Goal: Transaction & Acquisition: Purchase product/service

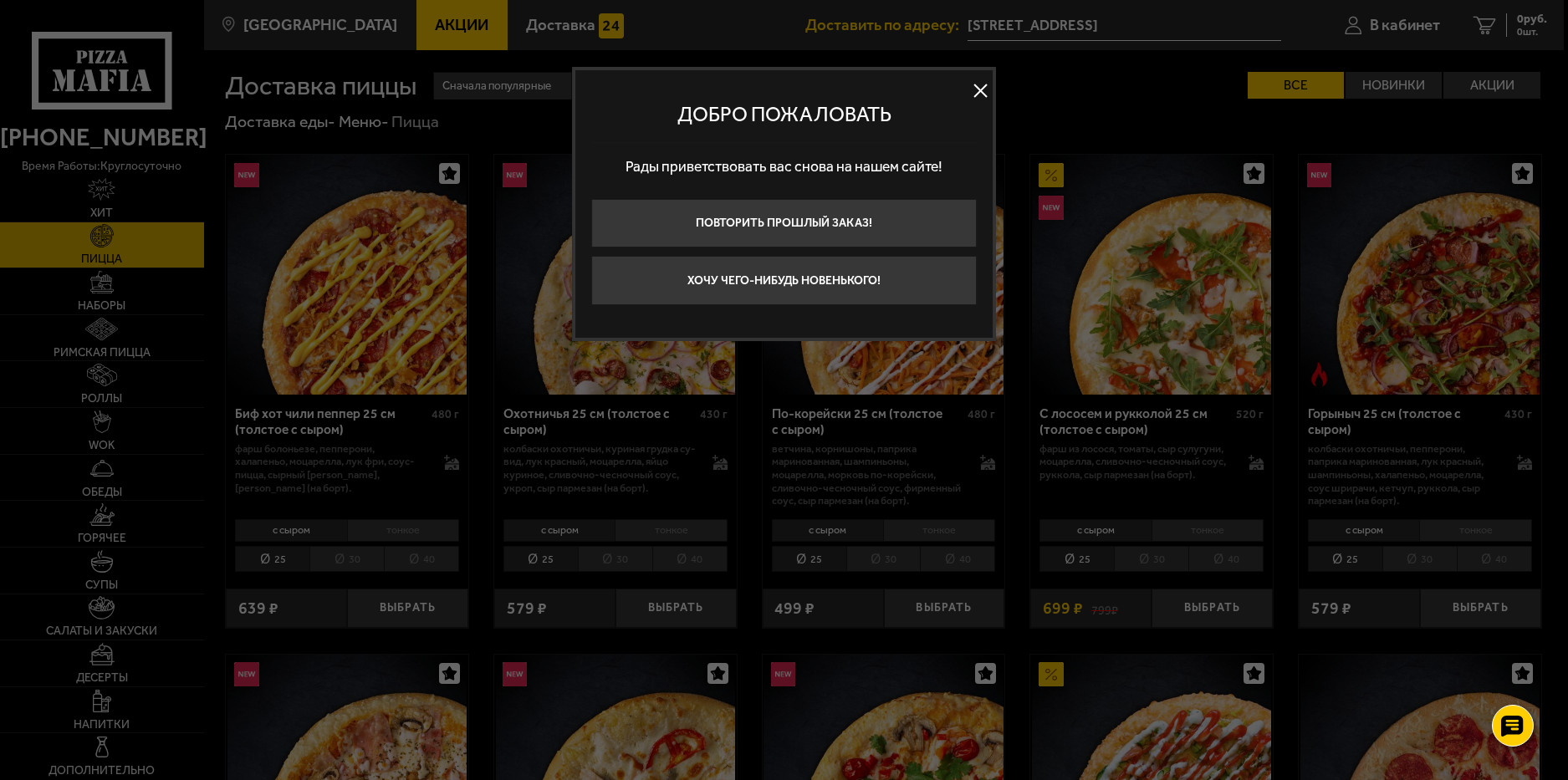
click at [980, 87] on button at bounding box center [981, 90] width 25 height 25
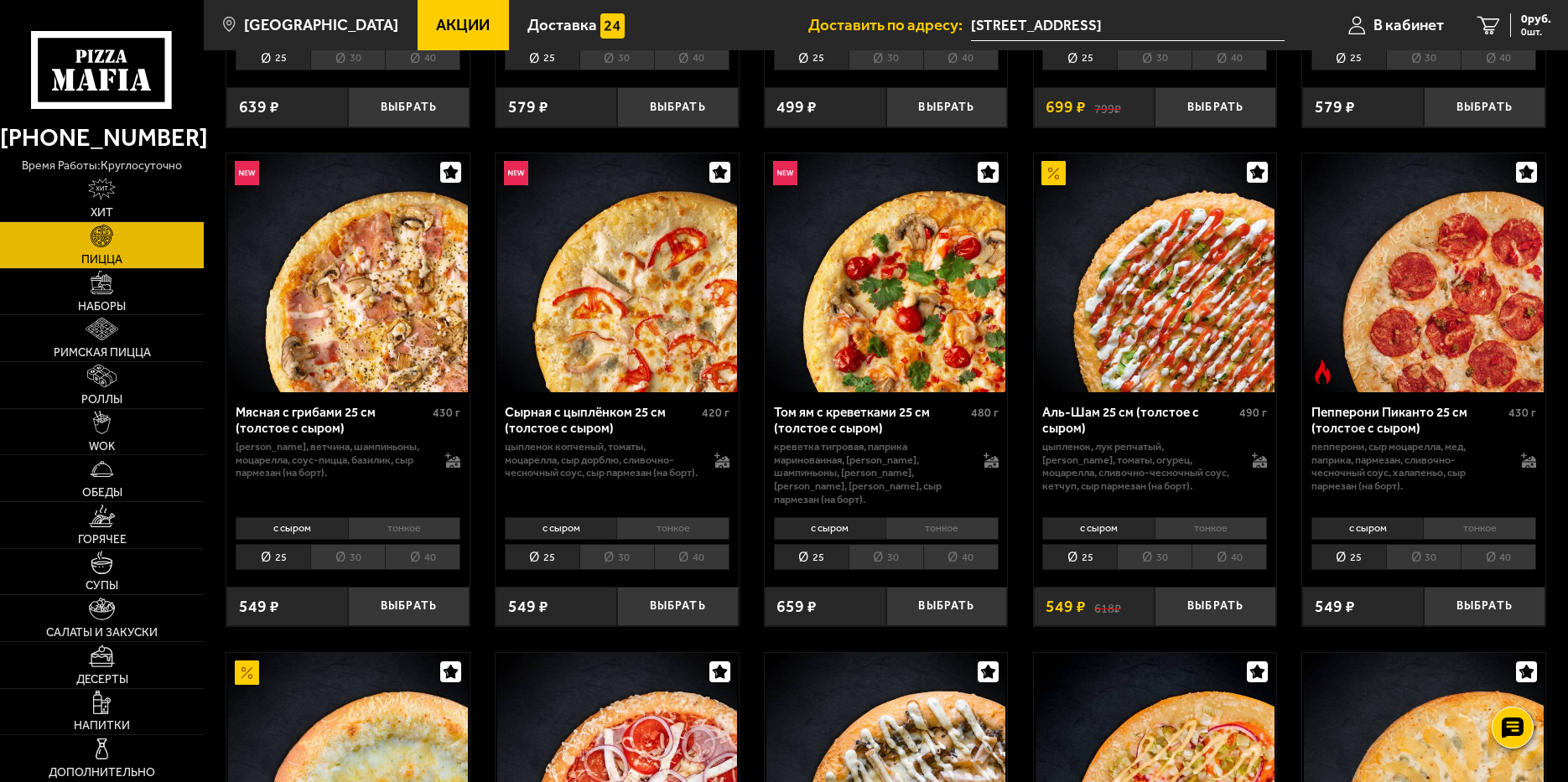
scroll to position [503, 0]
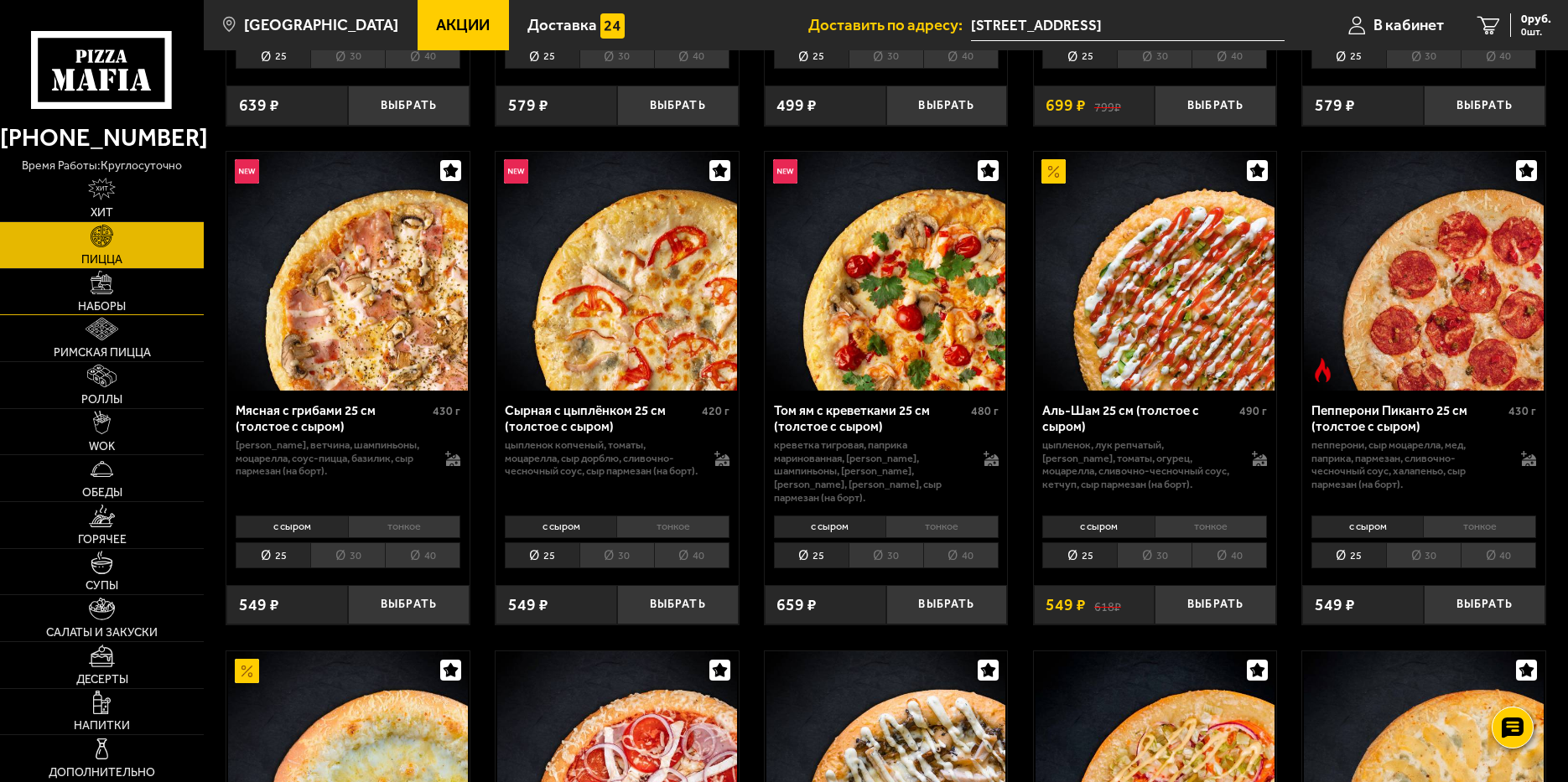
click at [107, 297] on link "Наборы" at bounding box center [102, 292] width 203 height 46
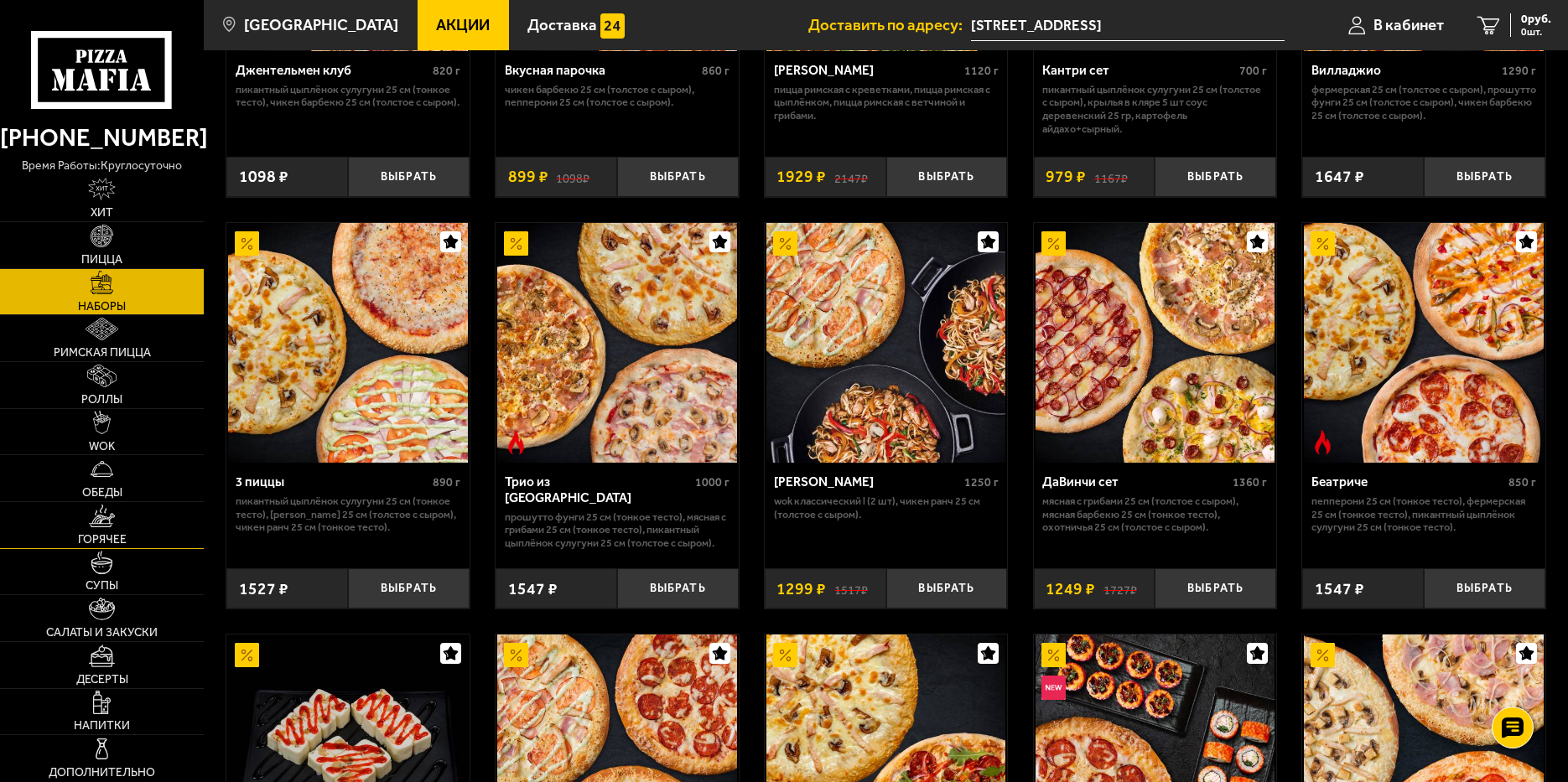
scroll to position [419, 0]
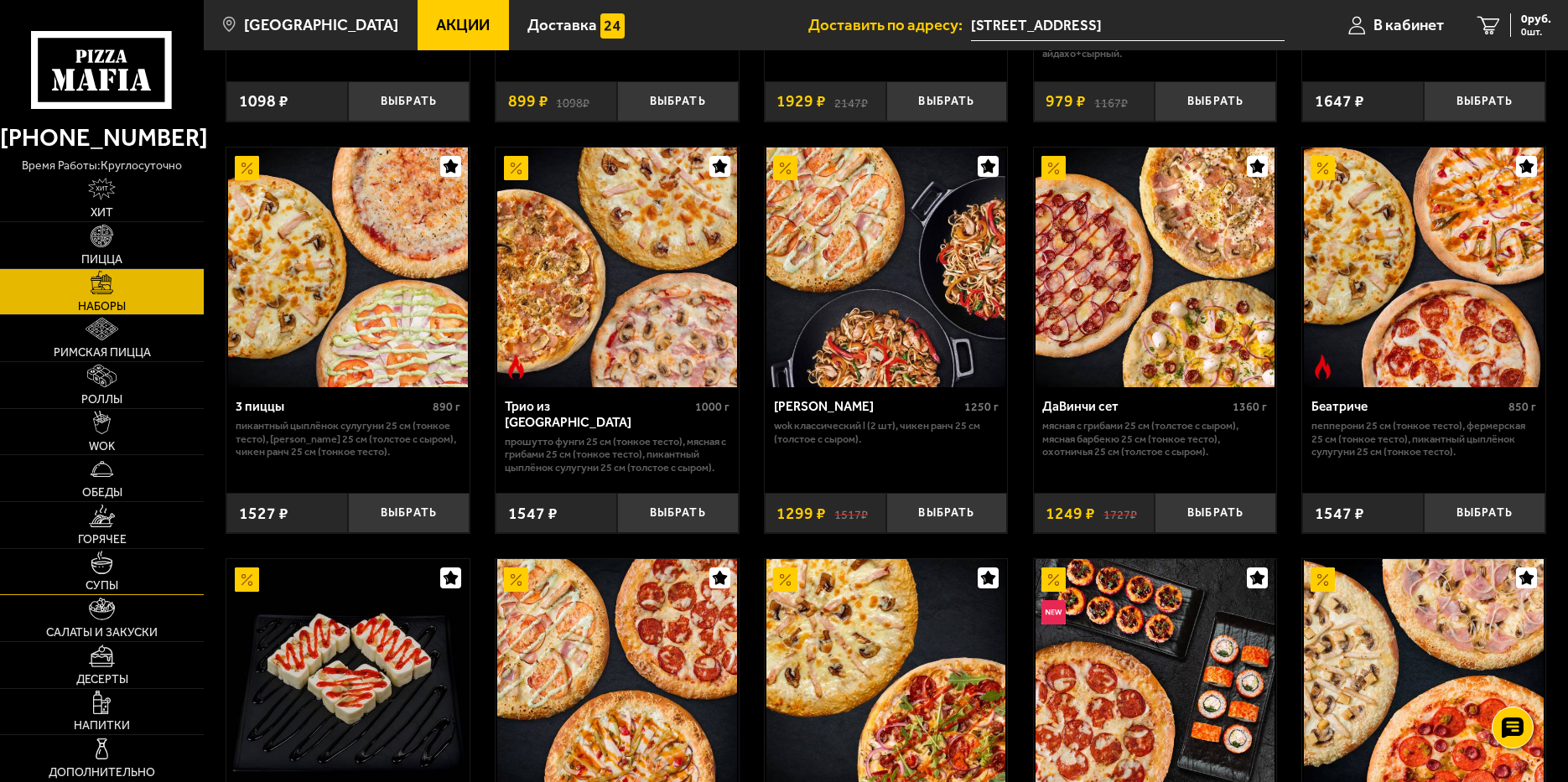
click at [101, 567] on img at bounding box center [102, 562] width 23 height 23
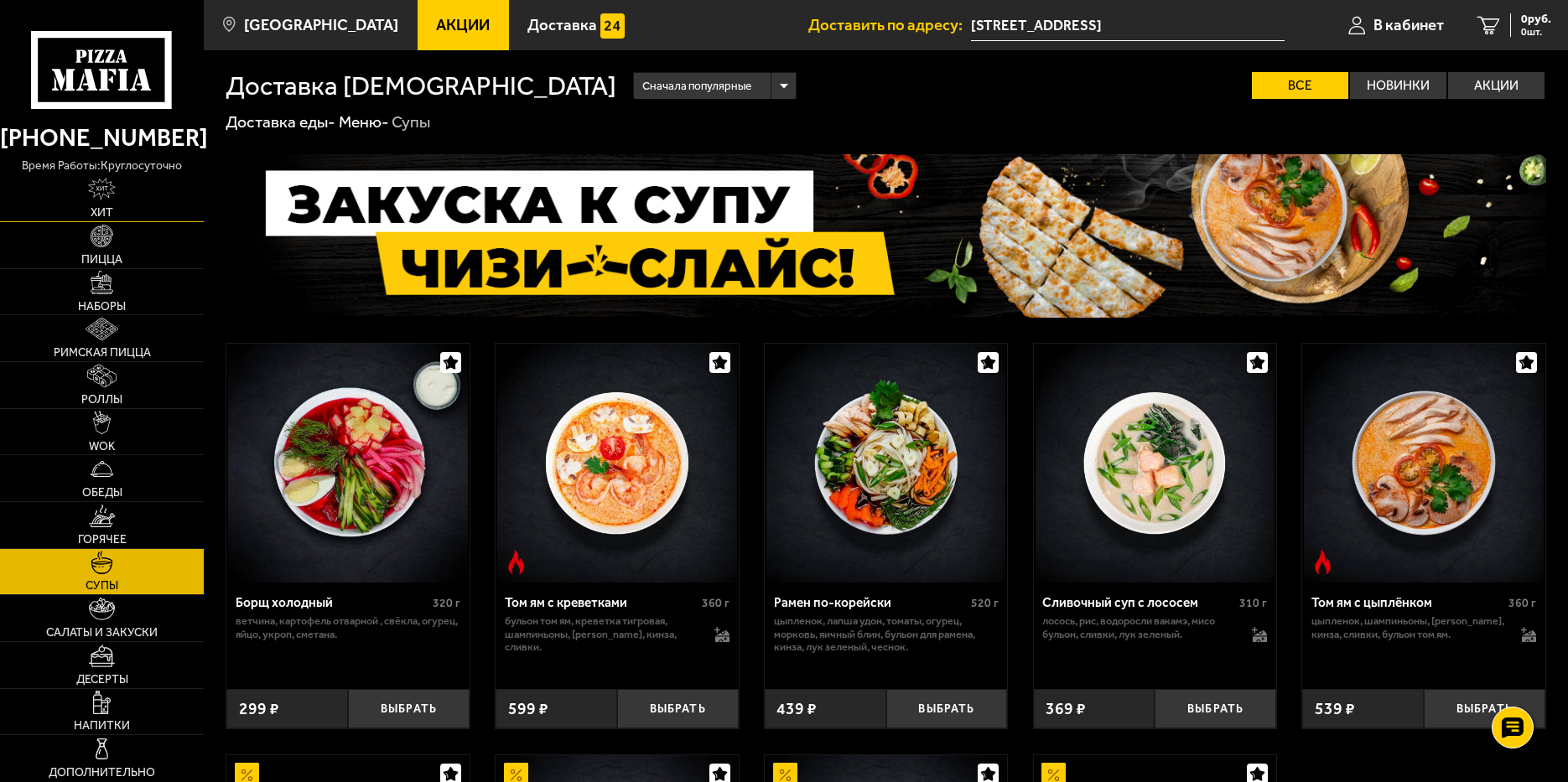
click at [92, 199] on img at bounding box center [102, 189] width 28 height 23
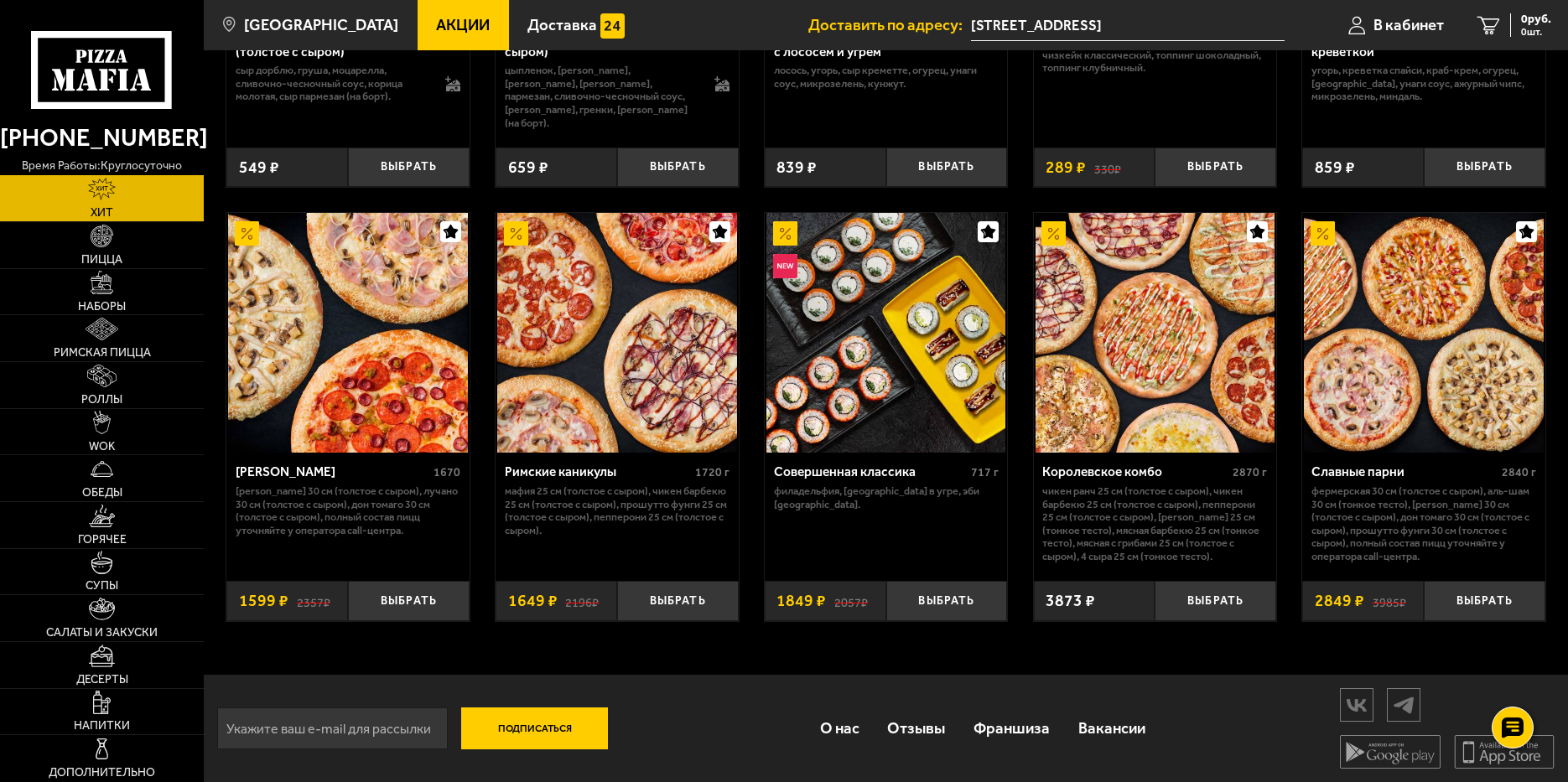
scroll to position [822, 0]
click at [101, 745] on img at bounding box center [102, 749] width 23 height 23
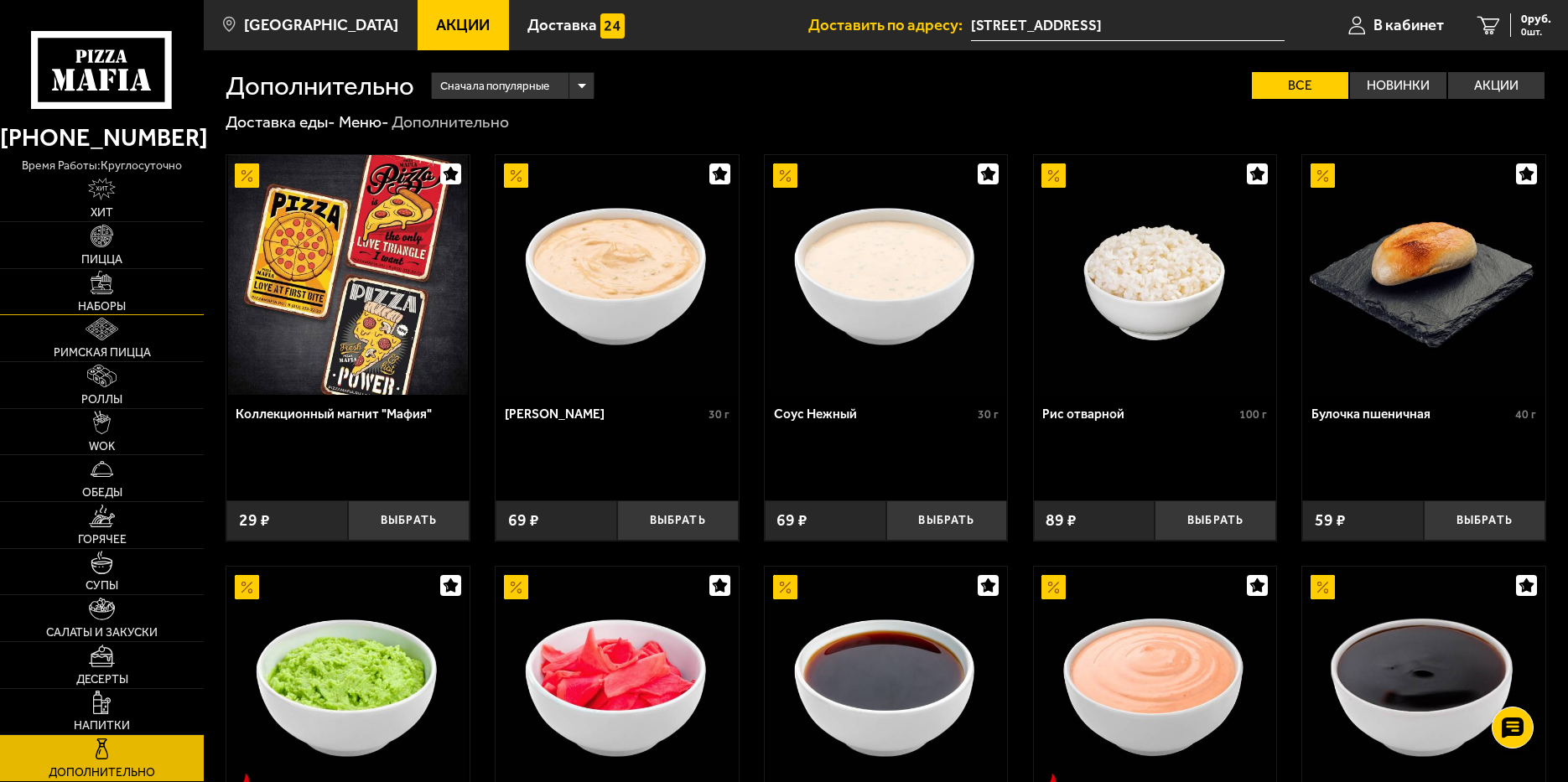
click at [101, 288] on img at bounding box center [102, 282] width 23 height 23
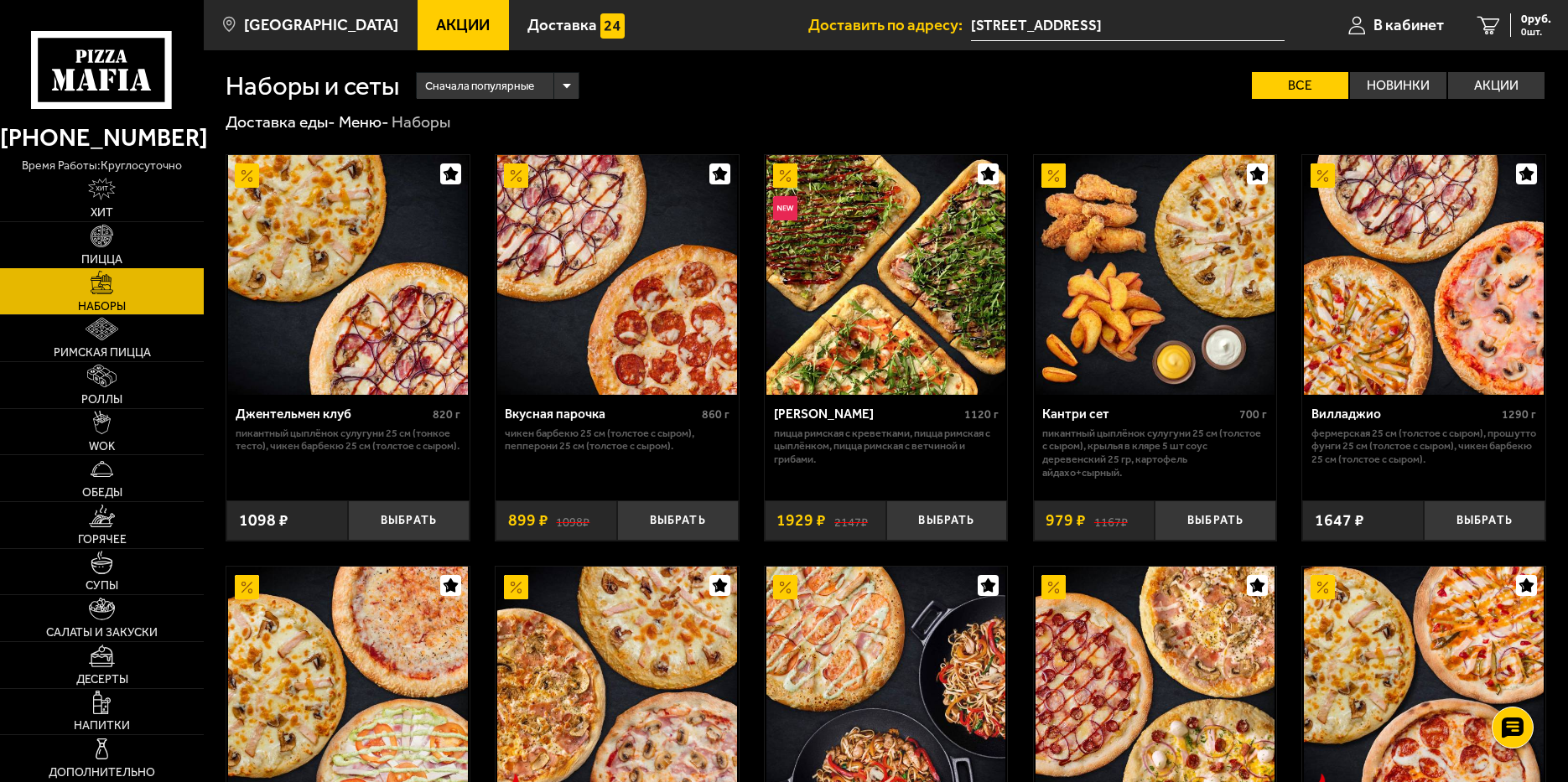
click at [101, 240] on img at bounding box center [102, 236] width 23 height 23
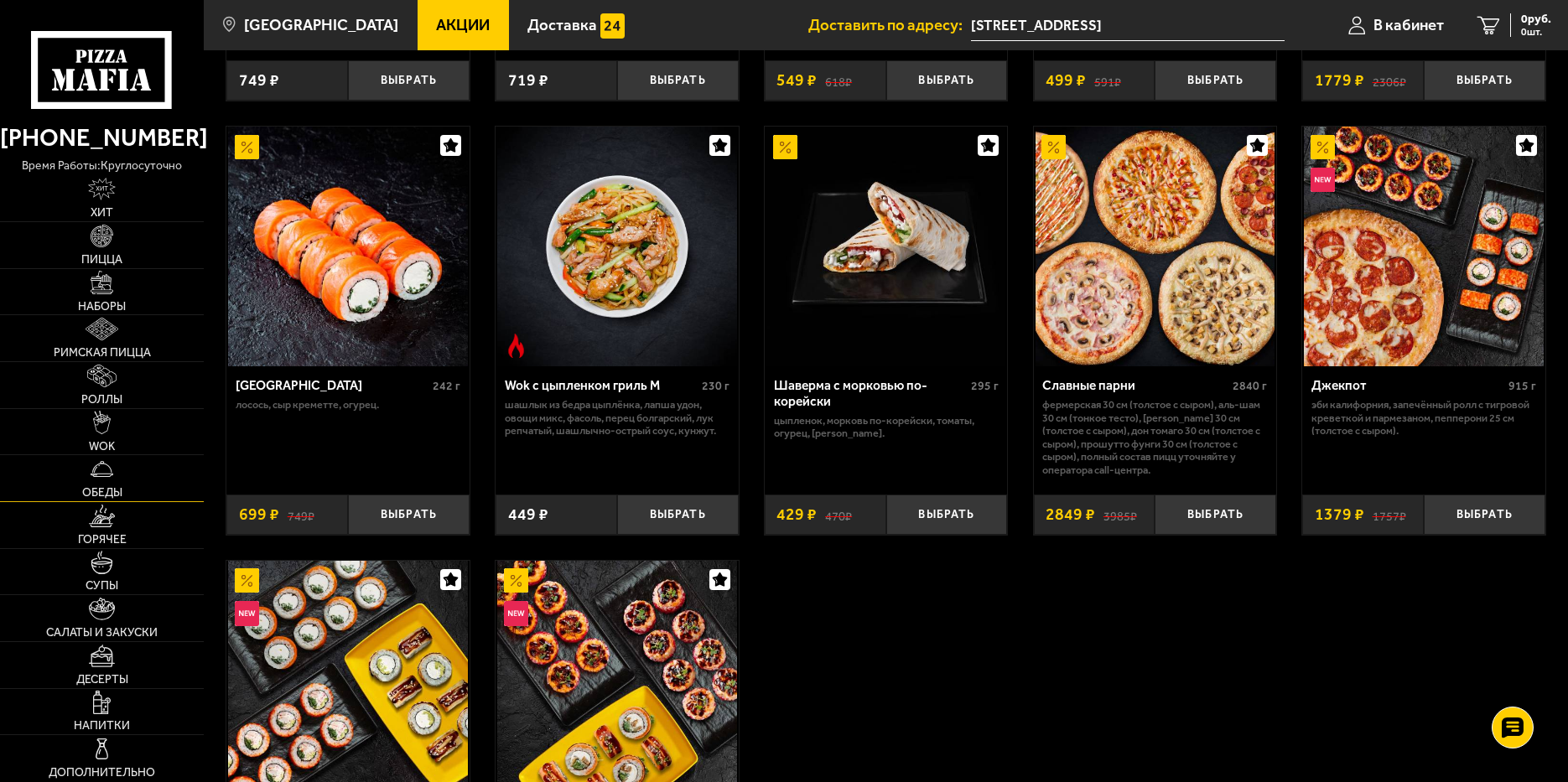
scroll to position [838, 0]
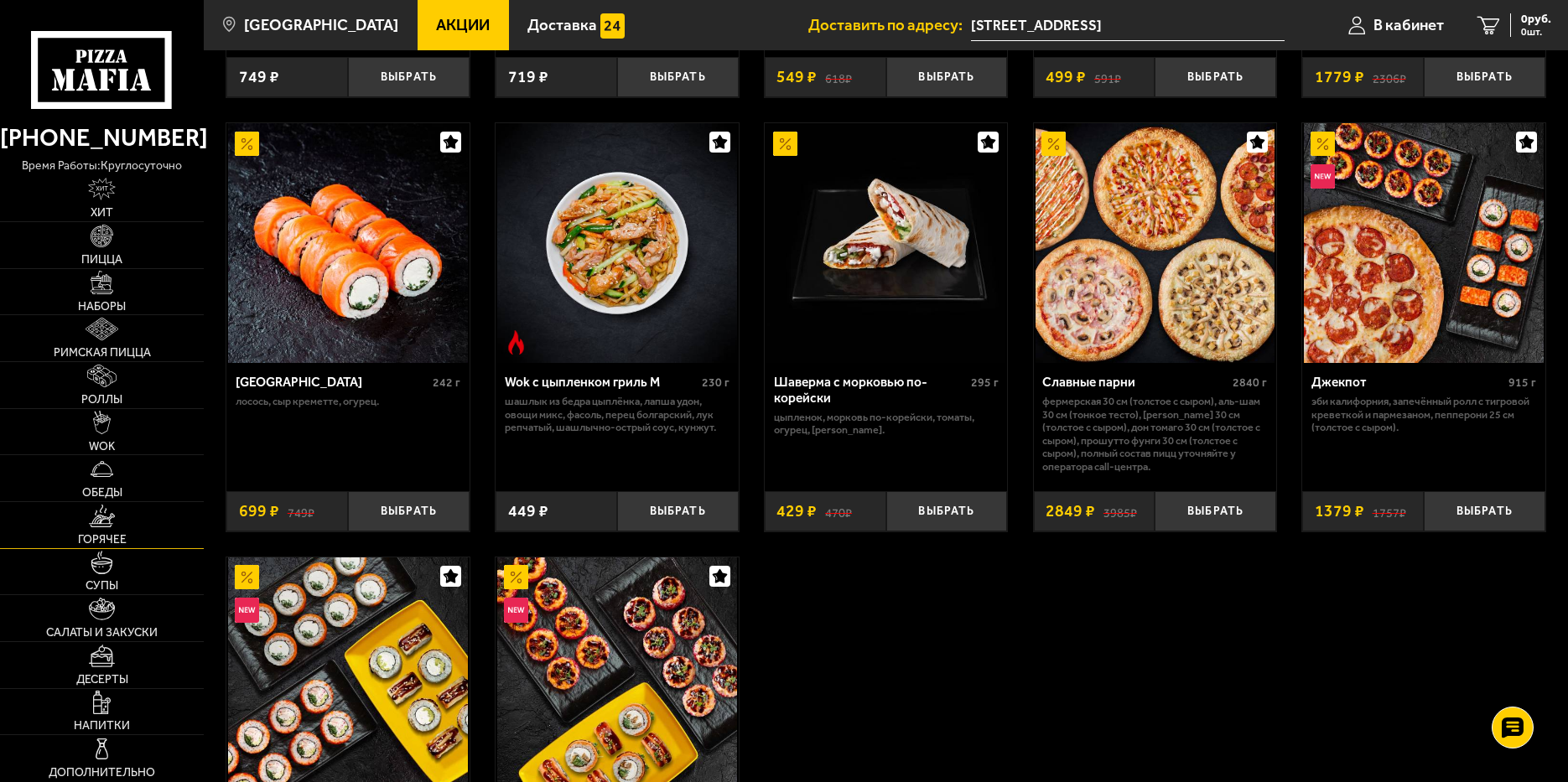
click at [105, 530] on link "Горячее" at bounding box center [102, 525] width 203 height 46
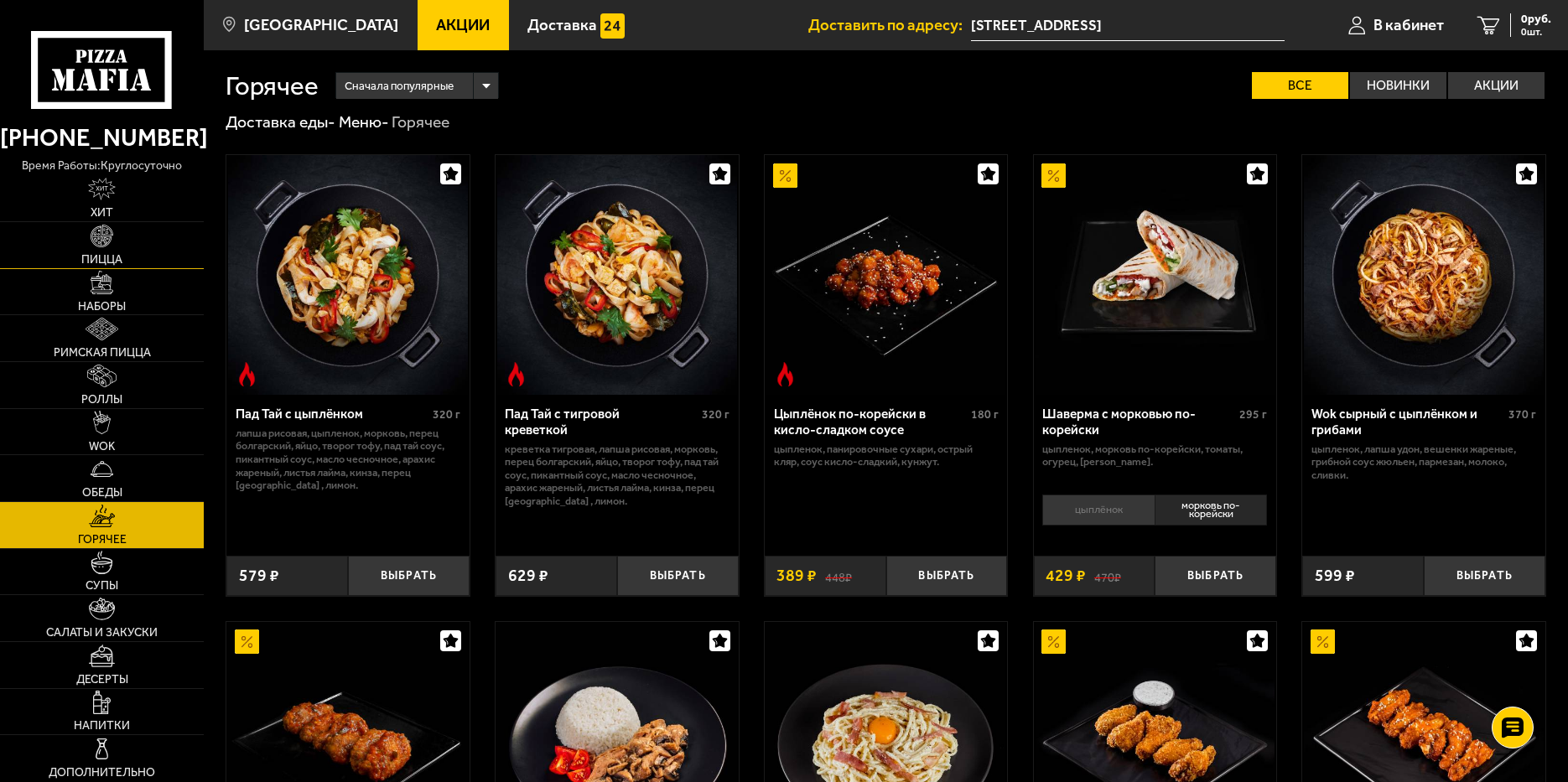
click at [101, 223] on link "Пицца" at bounding box center [102, 245] width 203 height 46
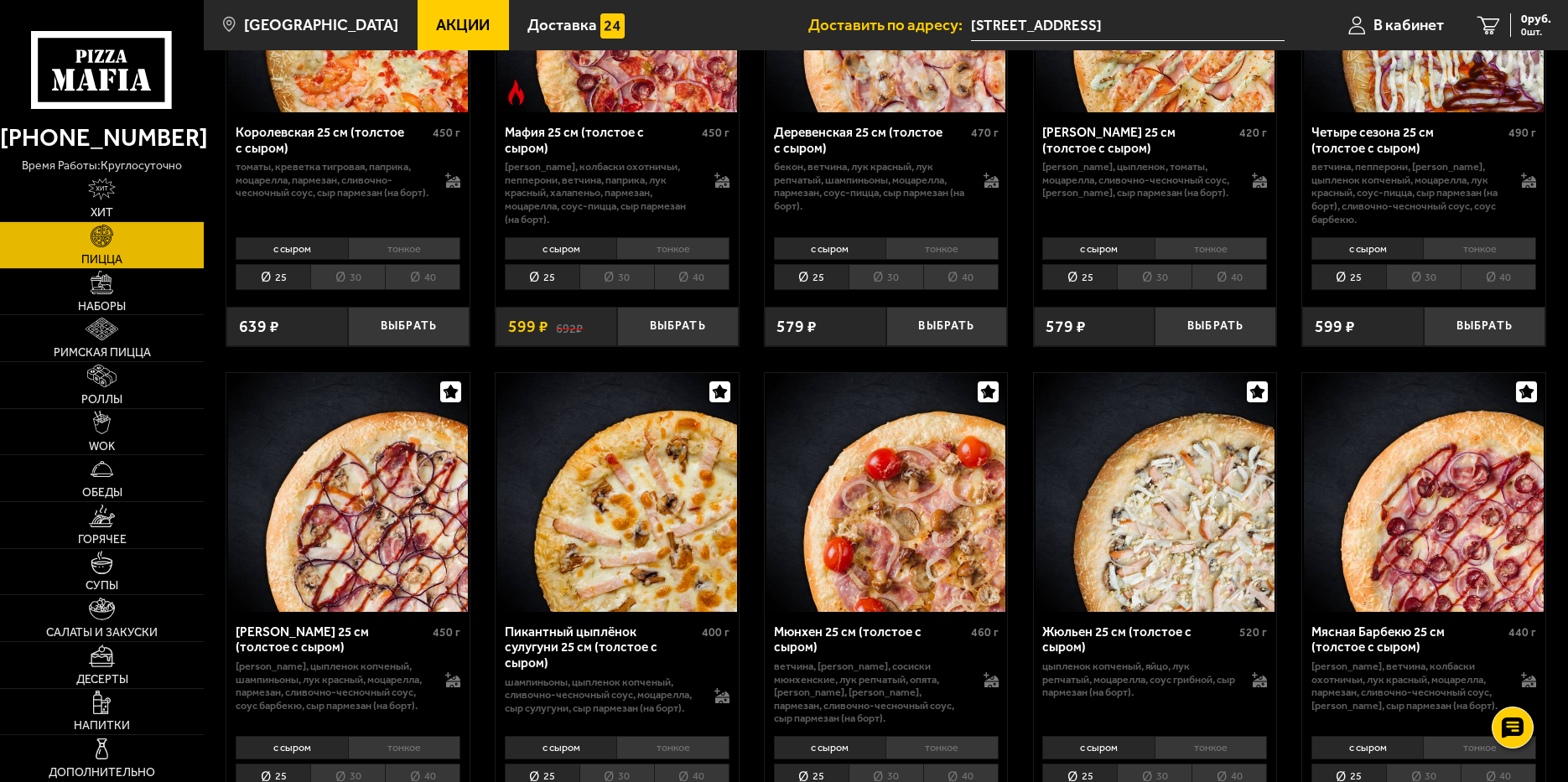
scroll to position [2095, 0]
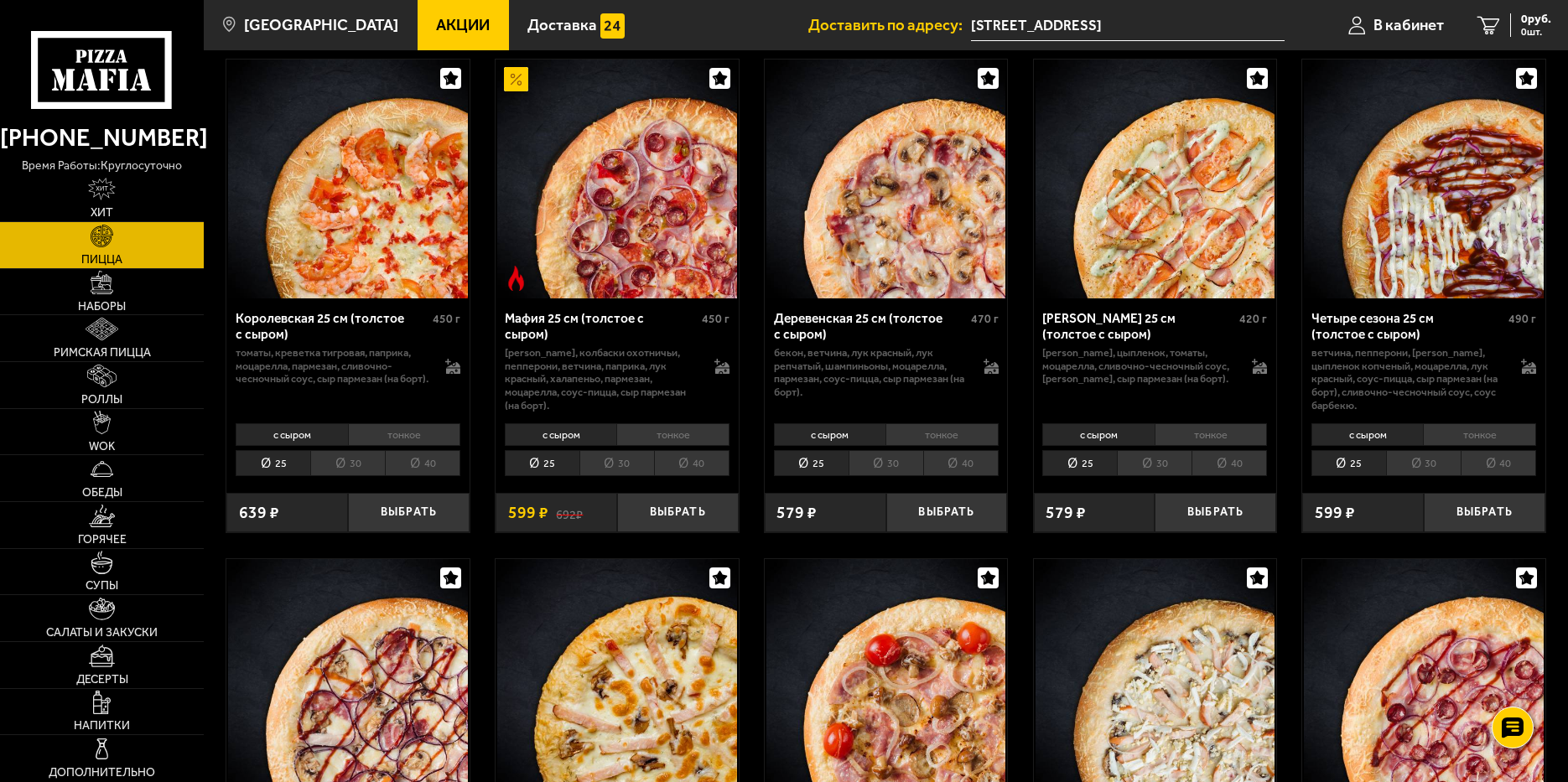
click at [614, 465] on li "30" at bounding box center [617, 463] width 75 height 26
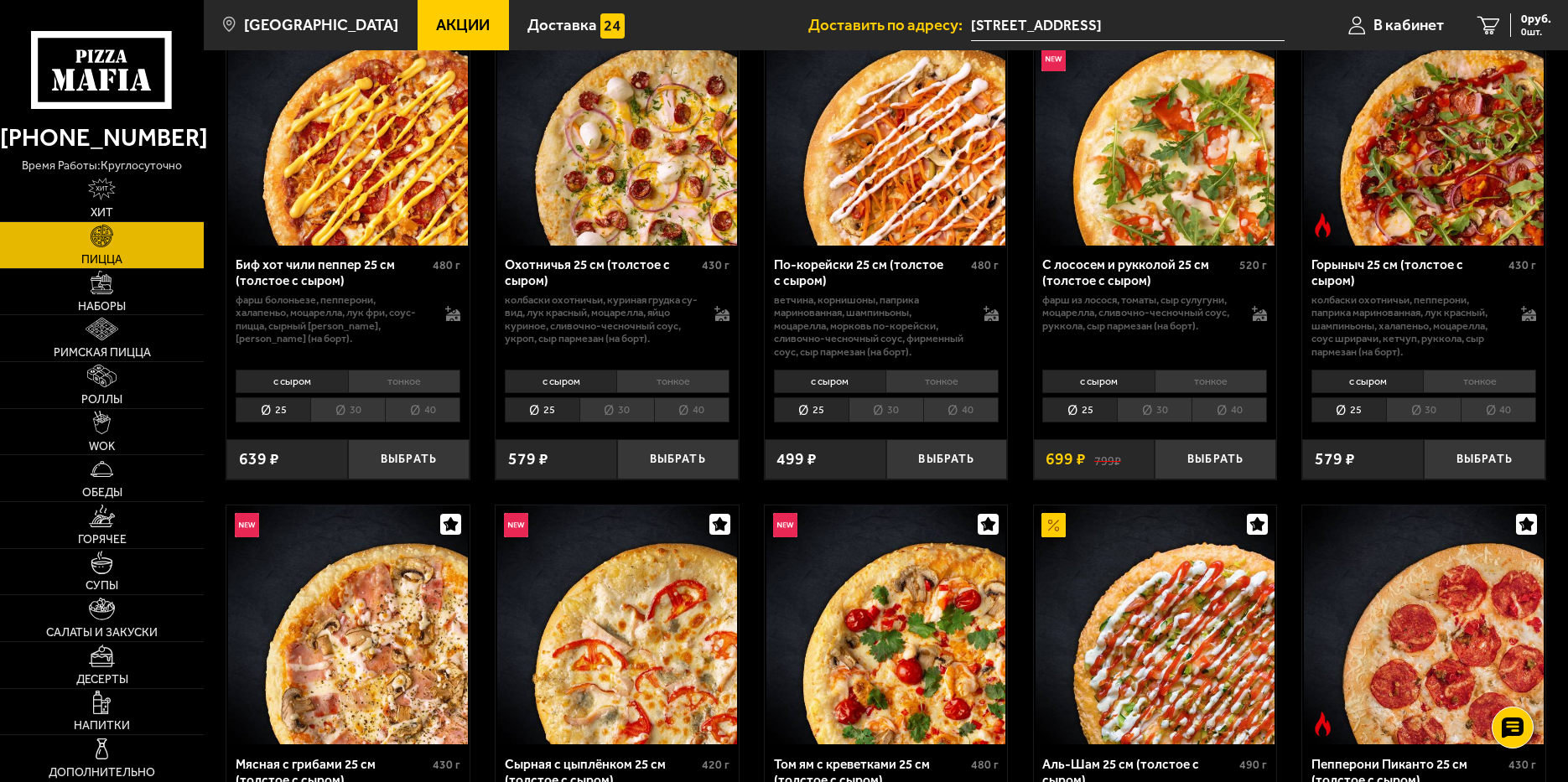
scroll to position [84, 0]
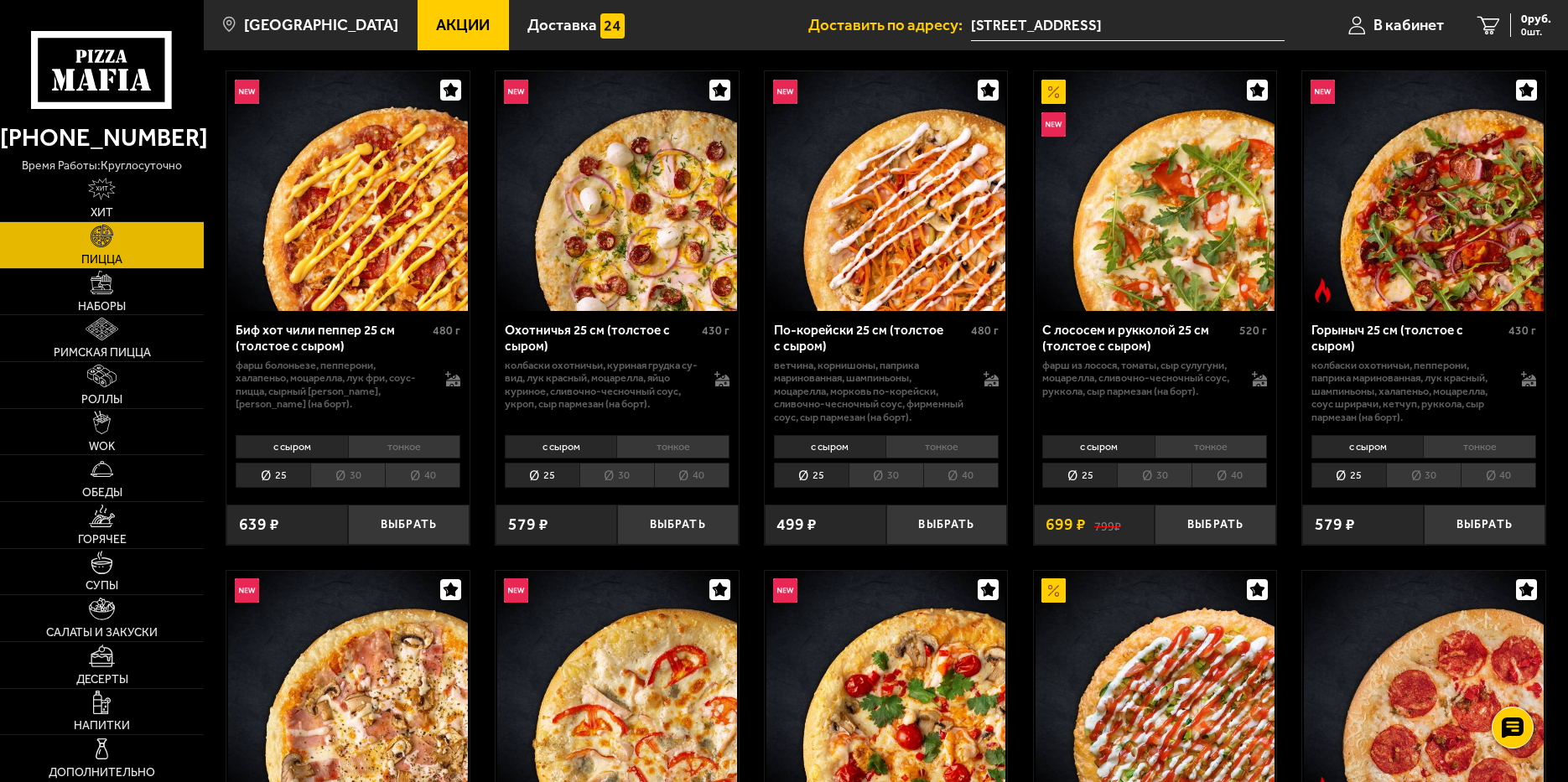
click at [356, 474] on li "30" at bounding box center [348, 475] width 75 height 26
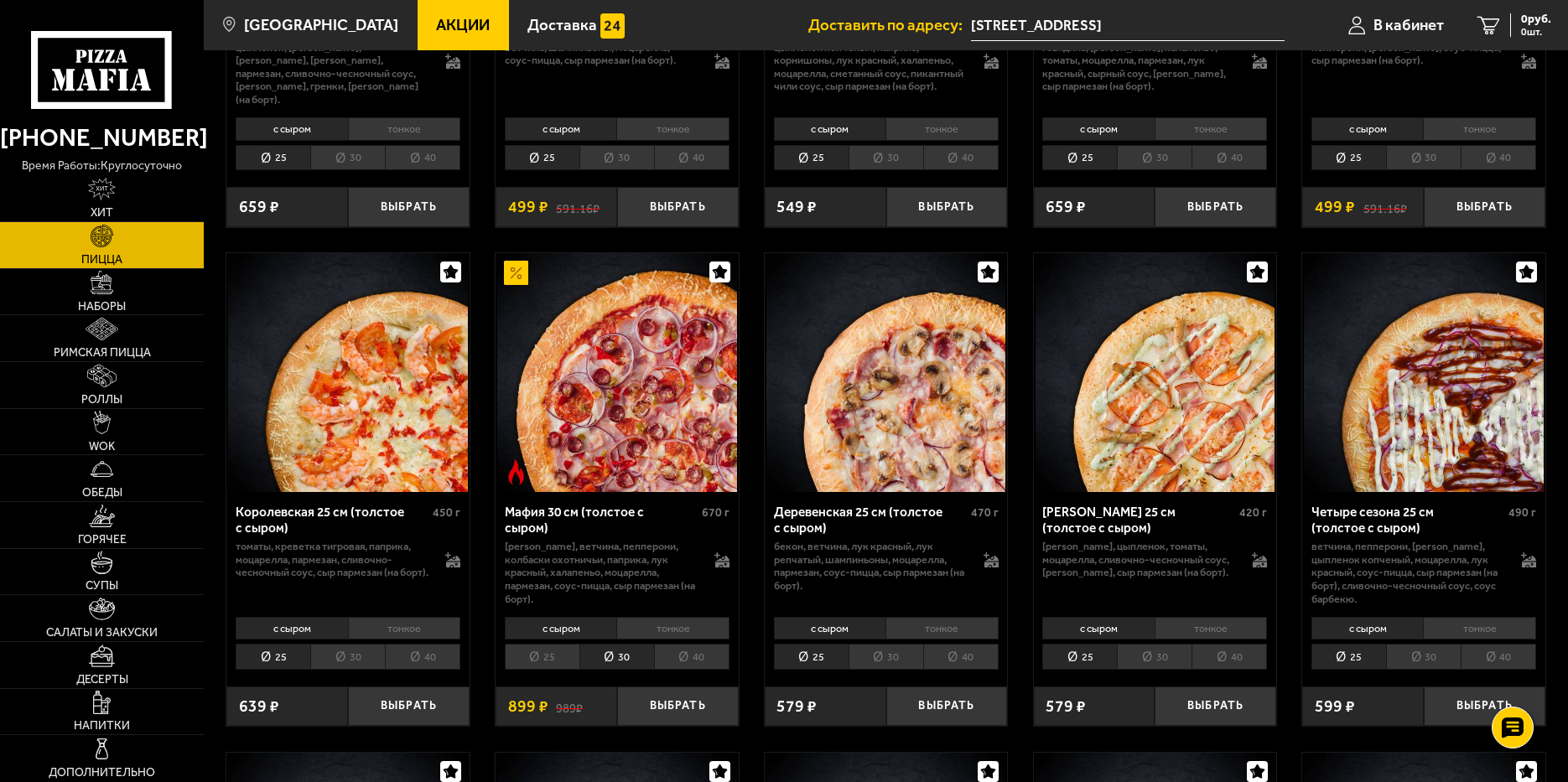
scroll to position [2179, 0]
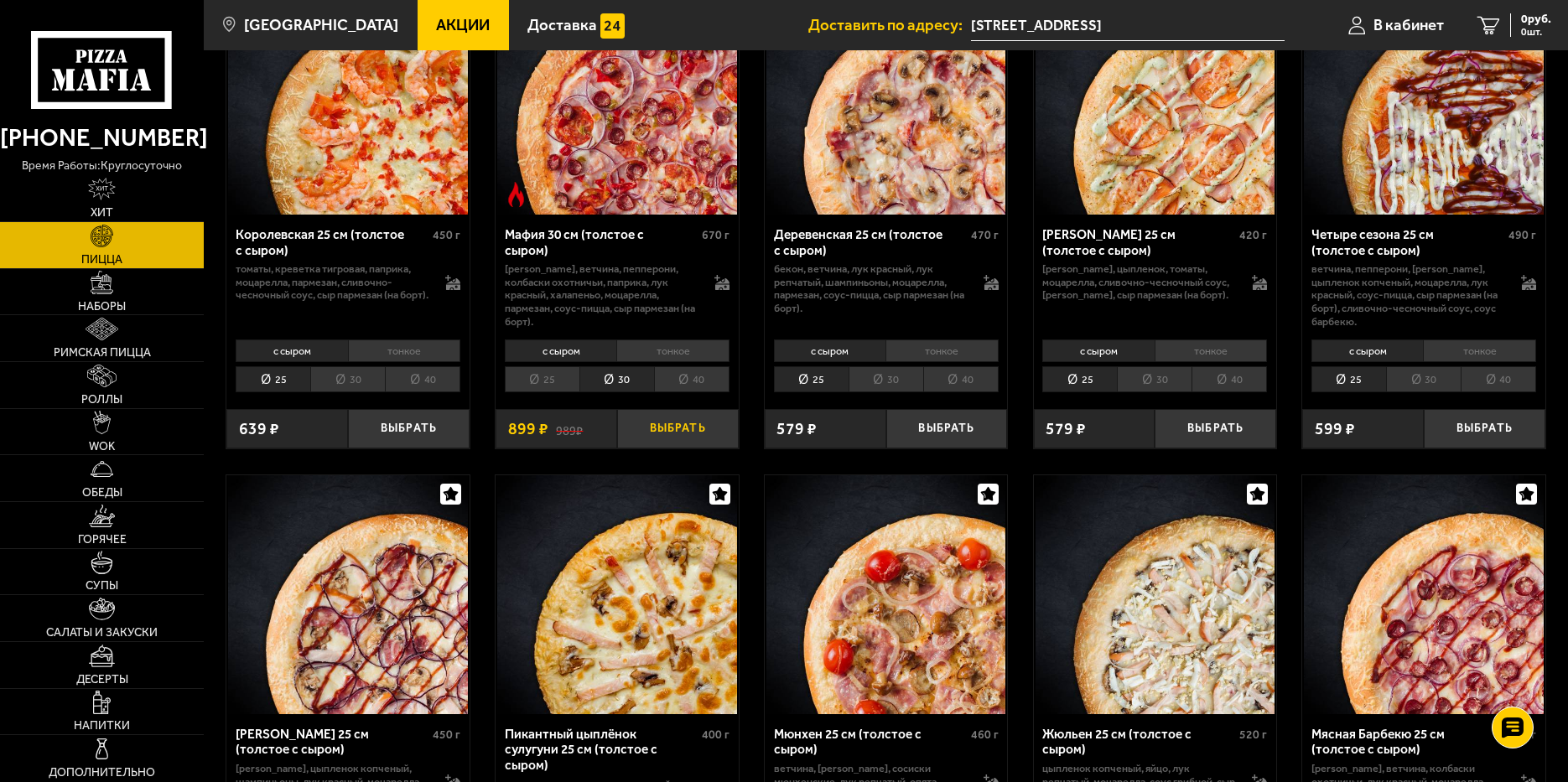
click at [683, 428] on button "Выбрать" at bounding box center [677, 429] width 121 height 40
click at [637, 430] on button "−" at bounding box center [637, 429] width 40 height 40
click at [670, 352] on li "тонкое" at bounding box center [673, 352] width 114 height 24
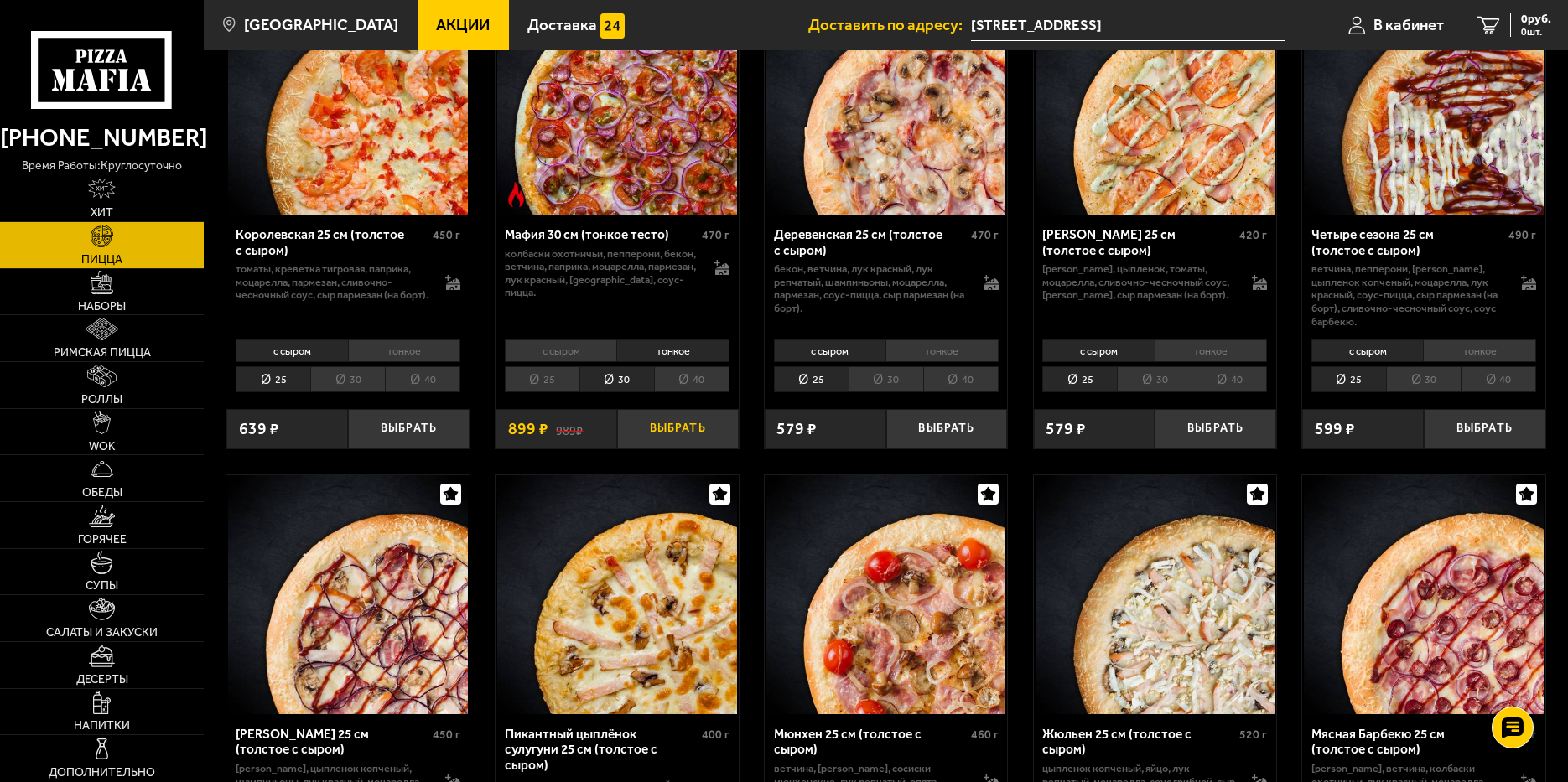
click at [670, 434] on button "Выбрать" at bounding box center [677, 429] width 121 height 40
click at [1383, 27] on span "В кабинет" at bounding box center [1395, 25] width 70 height 16
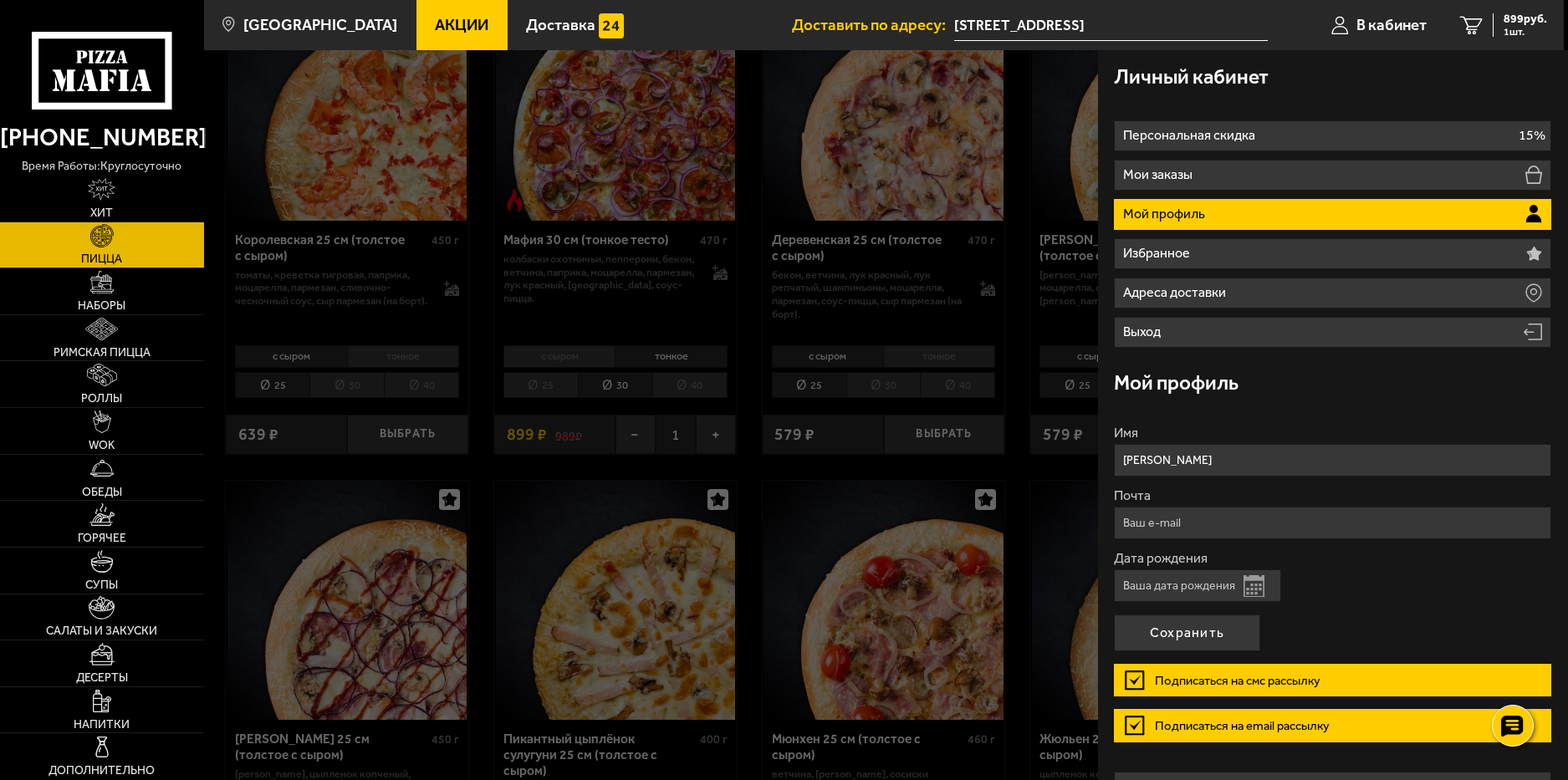
click at [1015, 297] on div at bounding box center [987, 439] width 1568 height 780
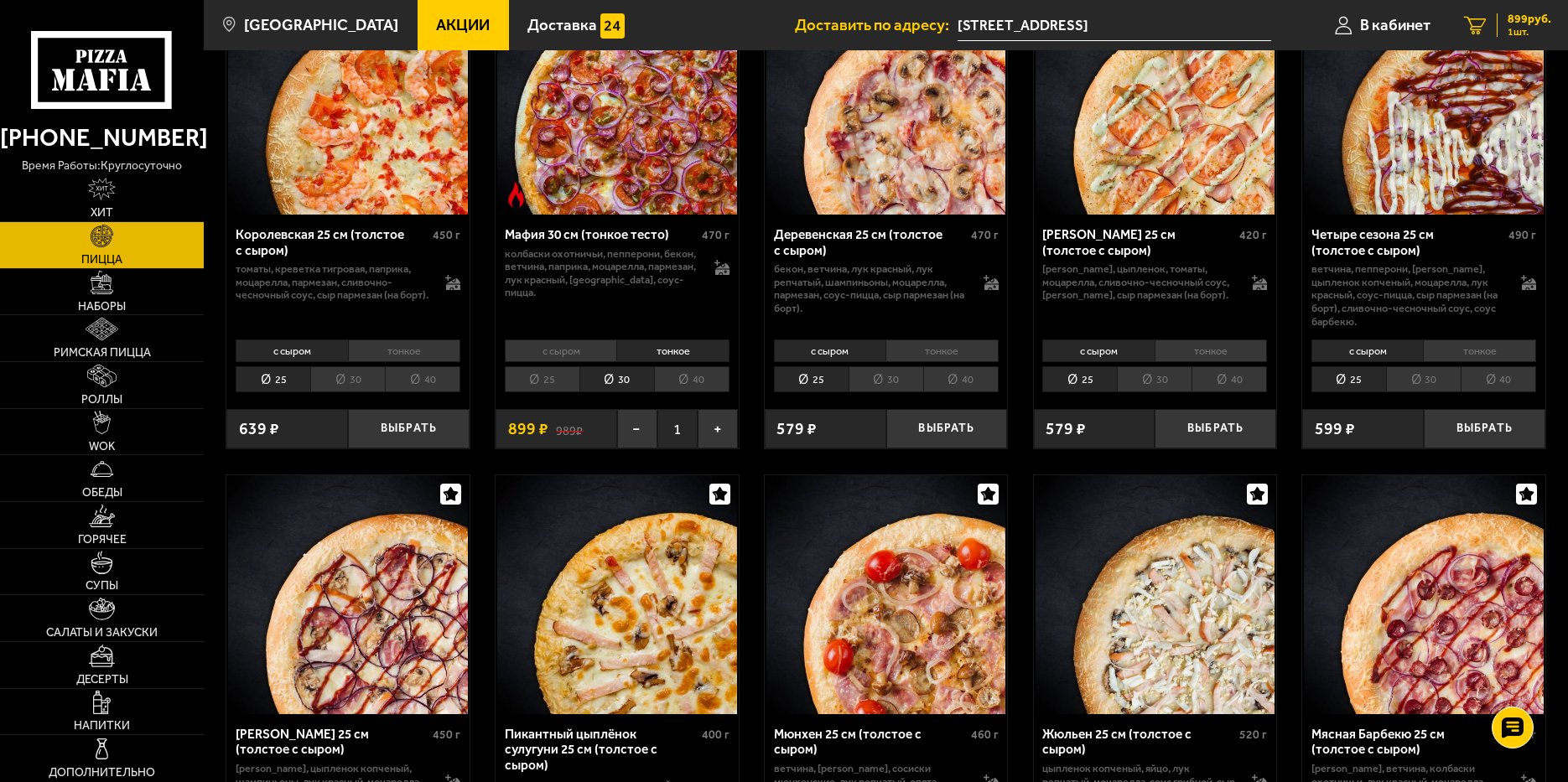
click at [1516, 19] on span "899 руб." at bounding box center [1529, 19] width 43 height 12
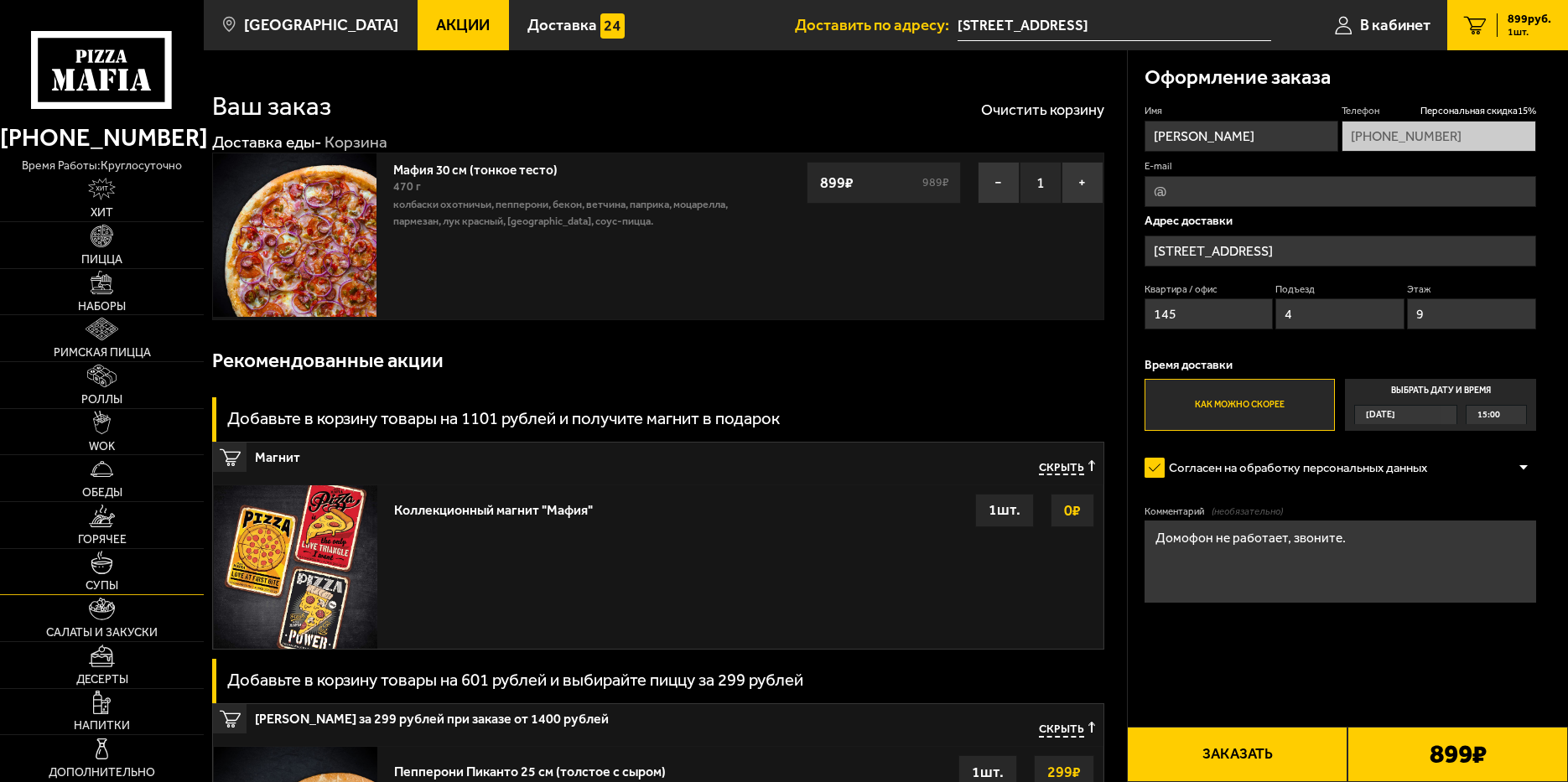
click at [103, 568] on img at bounding box center [102, 562] width 23 height 23
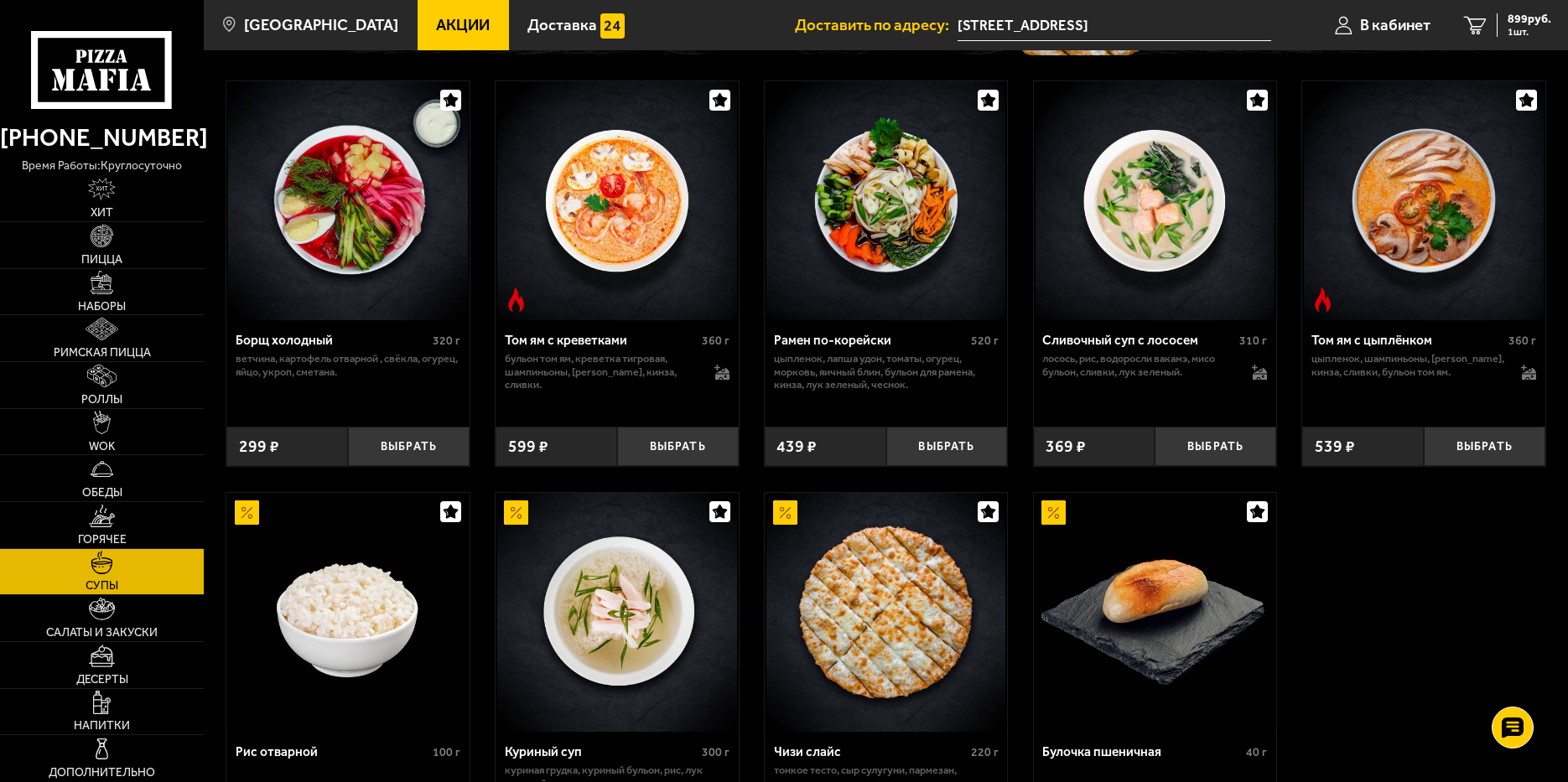
scroll to position [234, 0]
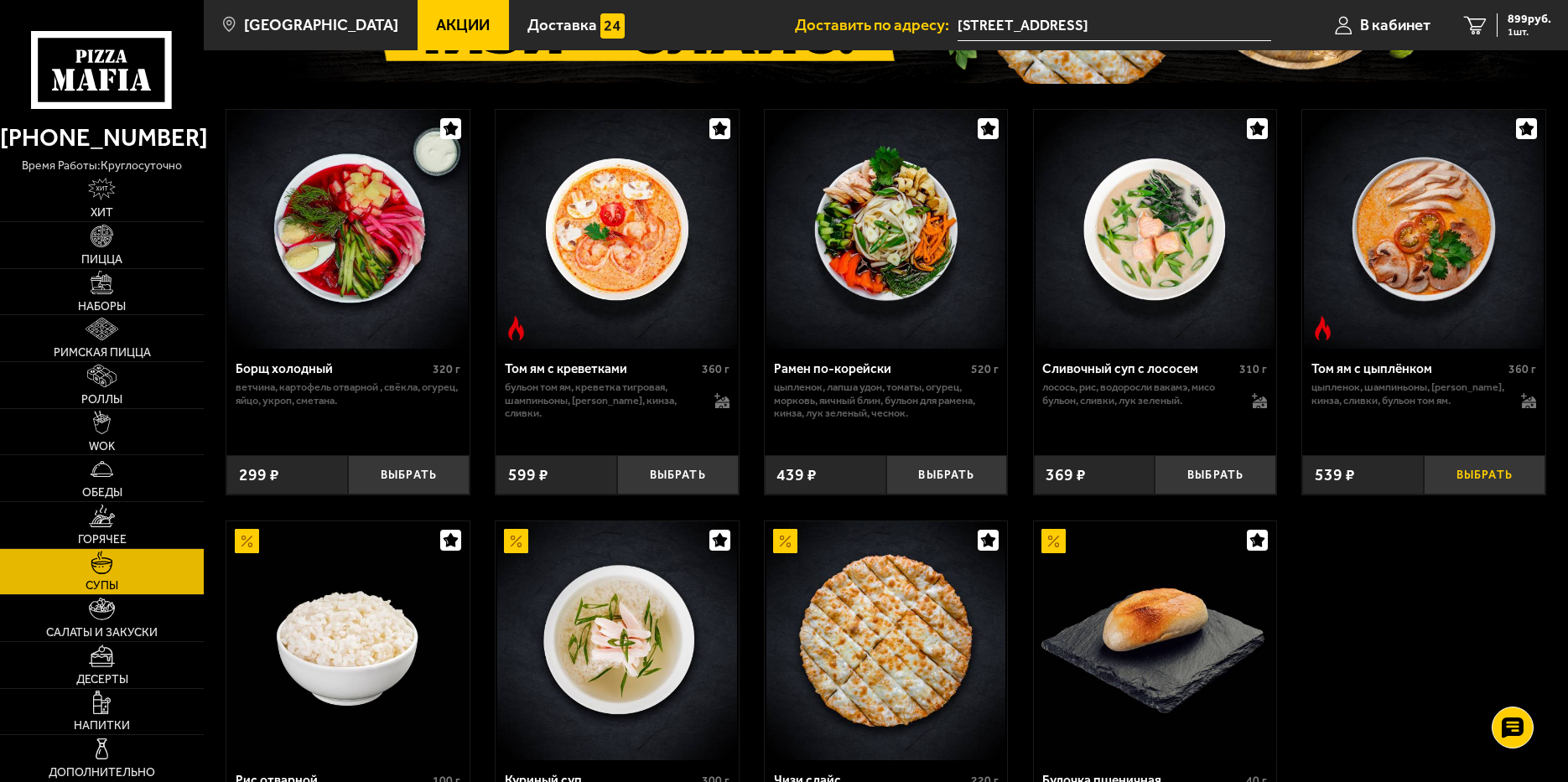
click at [1484, 472] on button "Выбрать" at bounding box center [1484, 474] width 121 height 40
click at [1517, 14] on span "1357 руб." at bounding box center [1526, 19] width 50 height 12
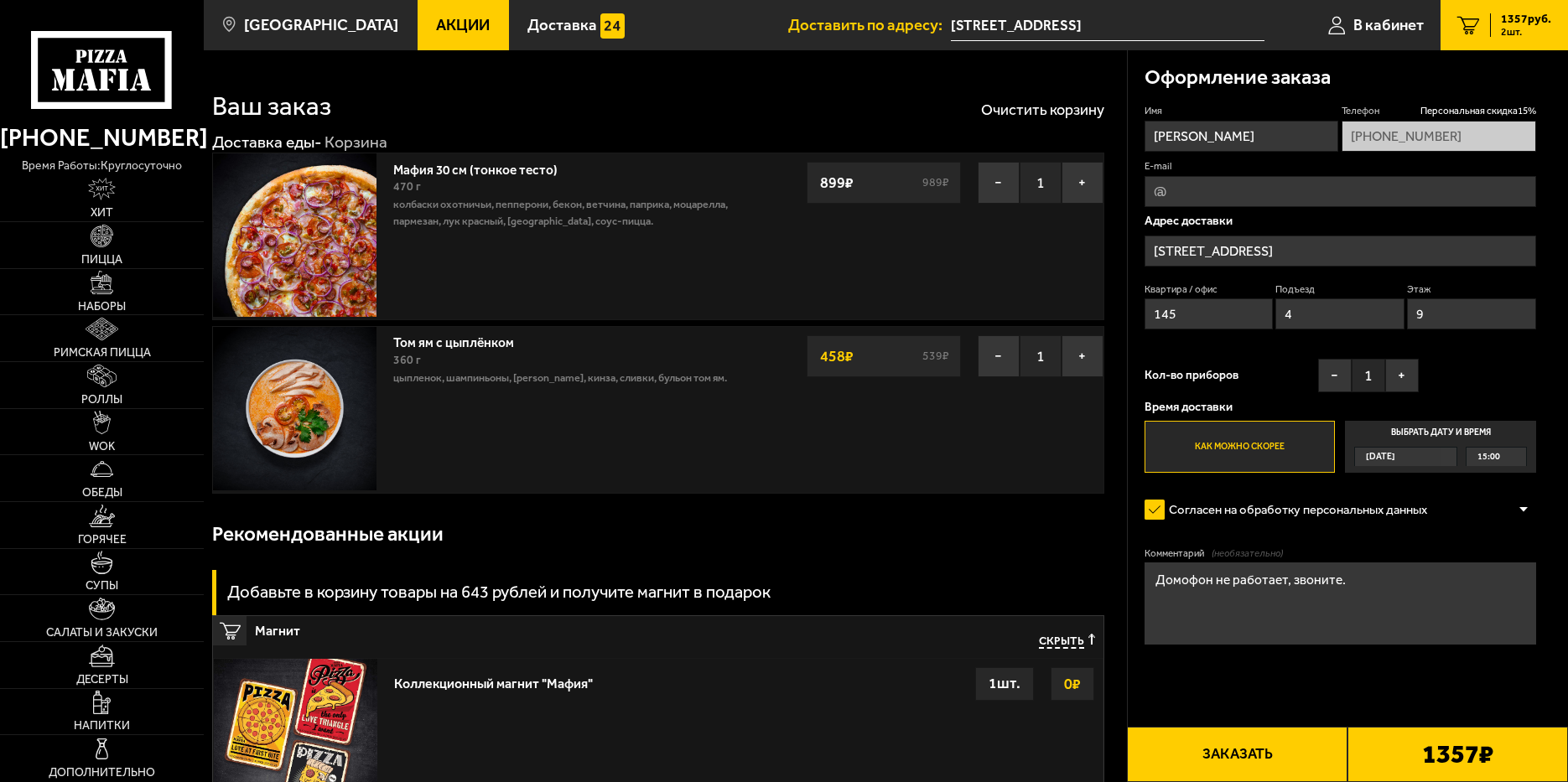
click at [1220, 751] on button "Заказать" at bounding box center [1237, 754] width 220 height 55
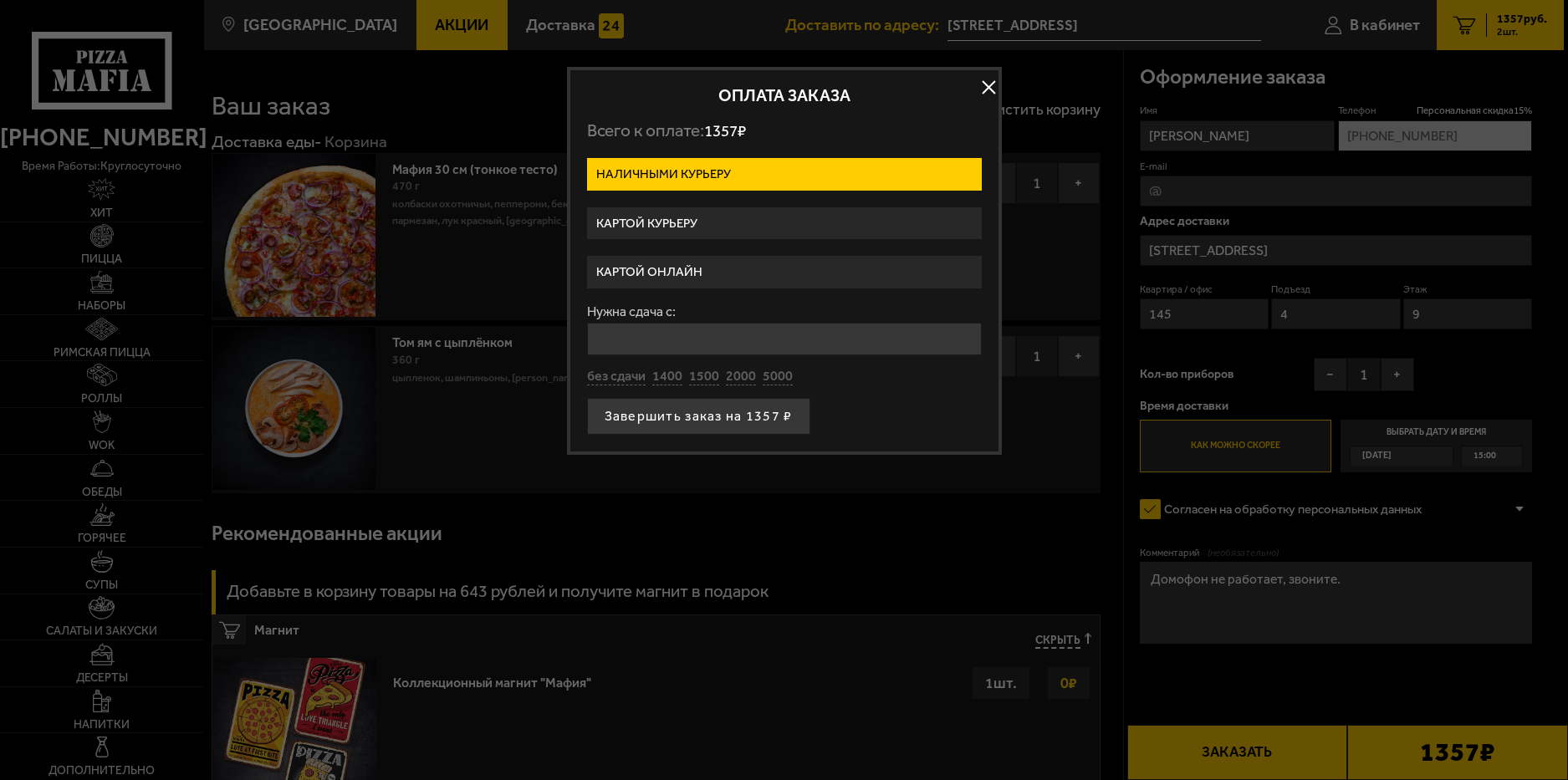
click at [660, 223] on label "Картой курьеру" at bounding box center [784, 223] width 395 height 33
click at [0, 0] on input "Картой курьеру" at bounding box center [0, 0] width 0 height 0
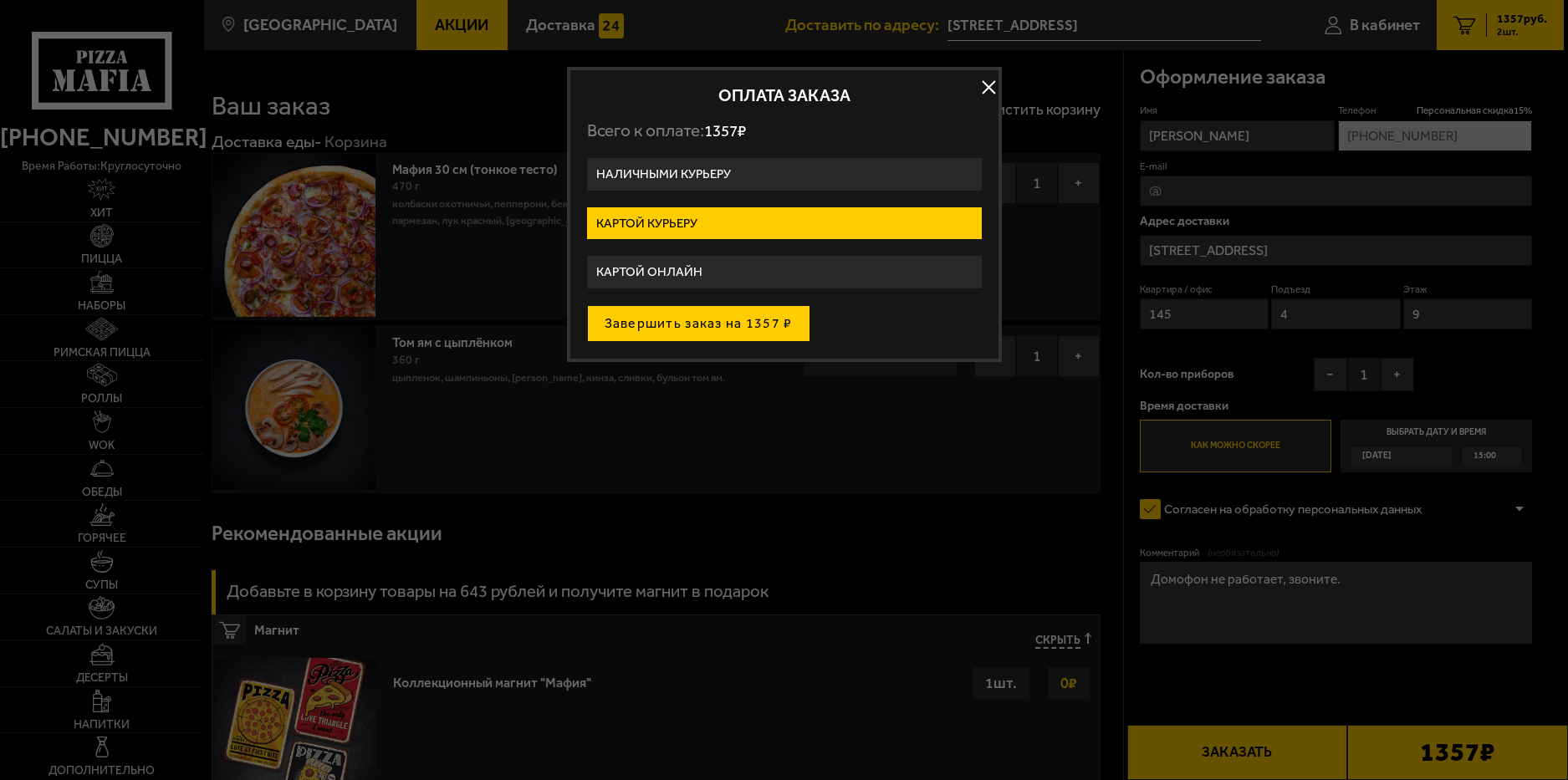
click at [687, 329] on button "Завершить заказ на 1357 ₽" at bounding box center [698, 324] width 223 height 37
